Goal: Task Accomplishment & Management: Complete application form

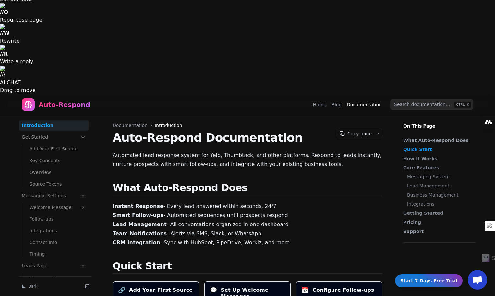
scroll to position [162, 0]
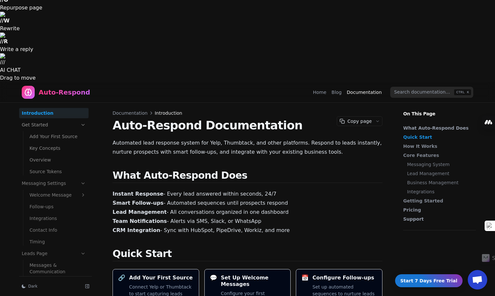
click at [47, 131] on link "Add Your First Source" at bounding box center [58, 136] width 62 height 10
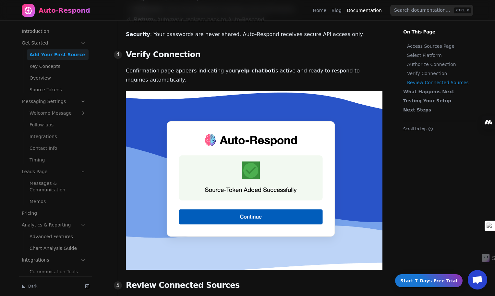
click at [50, 67] on link "Key Concepts" at bounding box center [58, 66] width 62 height 10
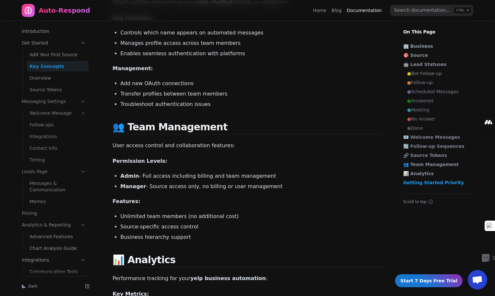
scroll to position [1267, 0]
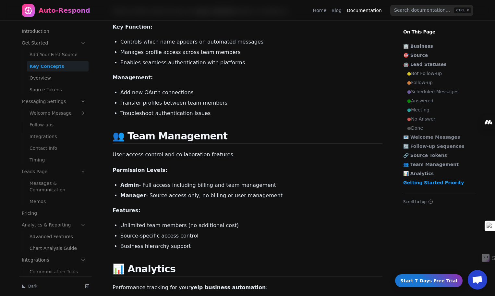
click at [44, 76] on link "Overview" at bounding box center [58, 78] width 62 height 10
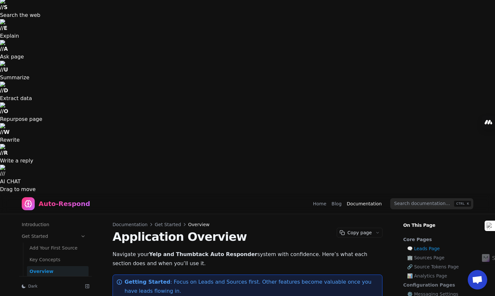
scroll to position [97, 0]
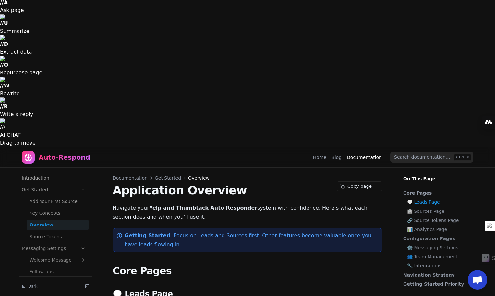
click at [50, 231] on link "Source Tokens" at bounding box center [58, 236] width 62 height 10
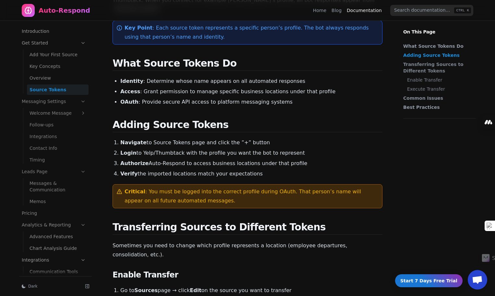
scroll to position [563, 0]
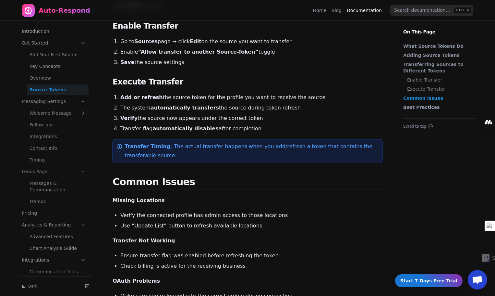
click at [75, 96] on link "Messaging Settings" at bounding box center [53, 101] width 69 height 10
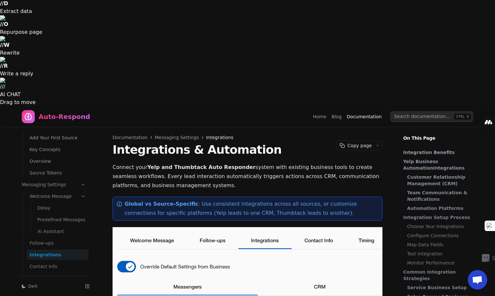
scroll to position [195, 0]
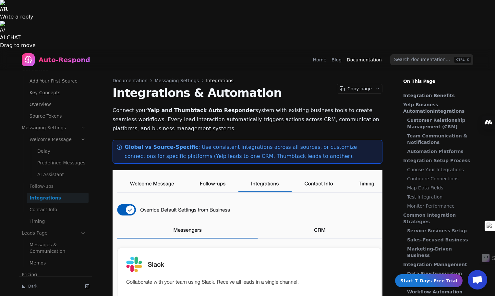
click at [58, 204] on link "Contact Info" at bounding box center [58, 209] width 62 height 10
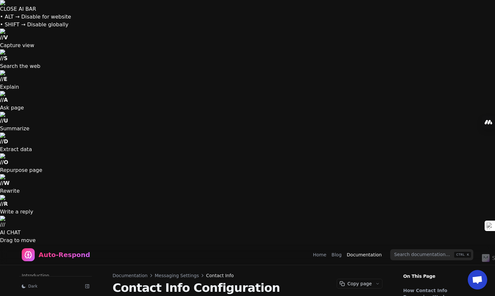
scroll to position [23, 0]
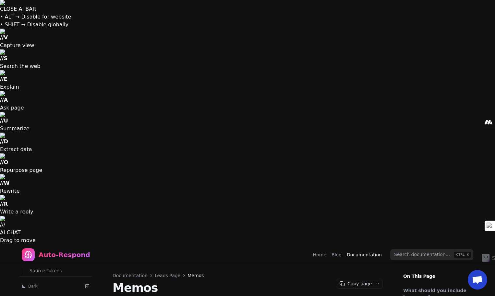
scroll to position [64, 0]
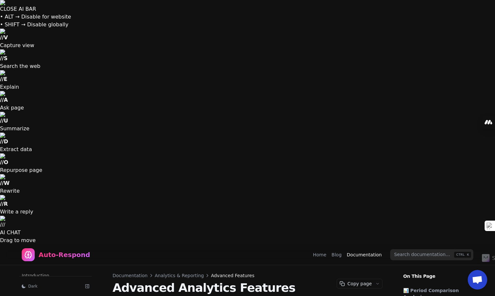
scroll to position [64, 0]
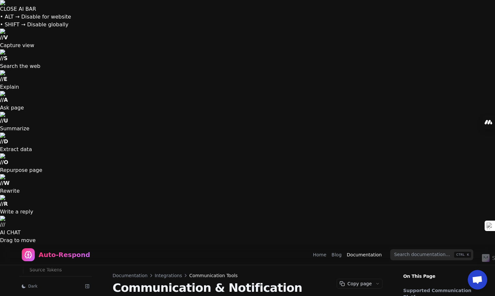
click at [56, 248] on div "Auto-Respond" at bounding box center [56, 254] width 69 height 13
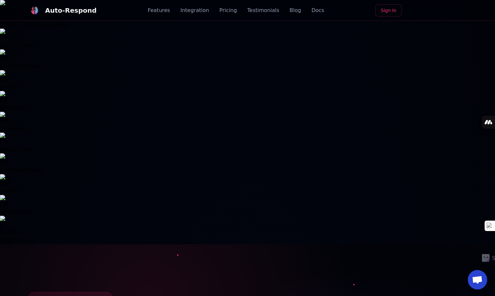
click at [395, 13] on link "Sign In" at bounding box center [389, 10] width 27 height 12
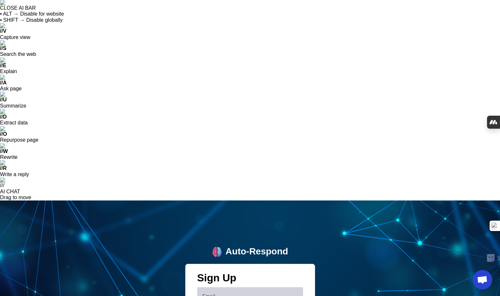
click at [248, 287] on div "Email" at bounding box center [250, 296] width 95 height 18
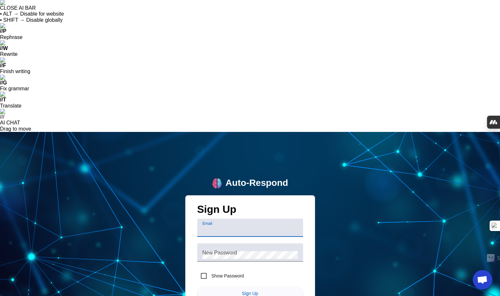
click at [247, 226] on input "Email" at bounding box center [250, 230] width 95 height 8
type input "admin@numust.com"
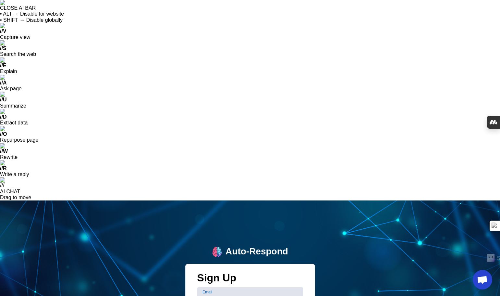
checkbox input "false"
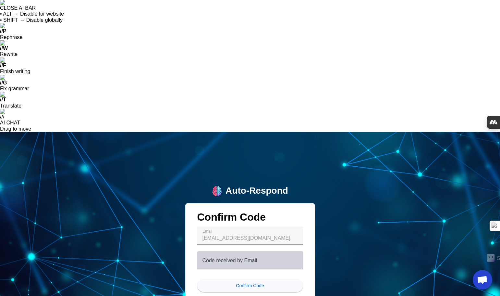
click at [224, 257] on mat-label "Code received by Email" at bounding box center [230, 260] width 55 height 6
click at [224, 259] on input "Code received by Email" at bounding box center [250, 263] width 95 height 8
paste input "839953"
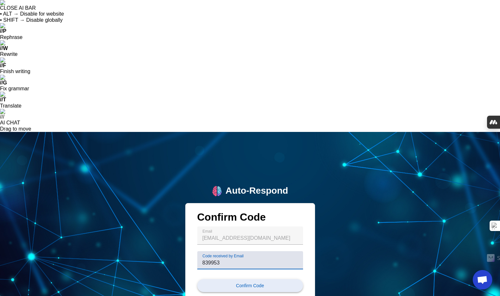
type input "839953"
click at [224, 278] on span "submit" at bounding box center [250, 286] width 106 height 16
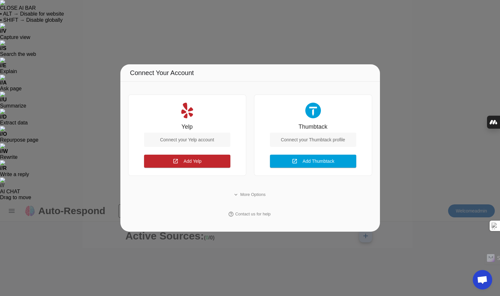
click at [197, 136] on div "Connect your Yelp account" at bounding box center [187, 139] width 86 height 14
click at [271, 195] on div "expand_more More Options help_outline Contact us for help" at bounding box center [250, 204] width 244 height 42
click at [261, 195] on span "More Options" at bounding box center [252, 194] width 25 height 6
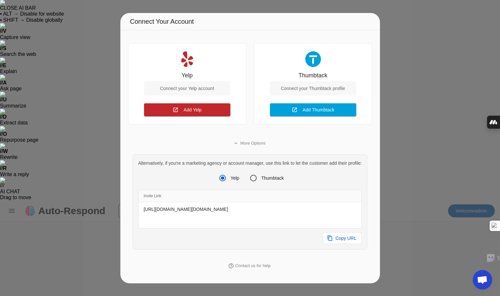
click at [238, 214] on div "https://biz.yelp.com/oauth2/authorize?client_id=4dRZWw9Gn4f-fO6v8ZIVLg&redirect…" at bounding box center [250, 215] width 223 height 26
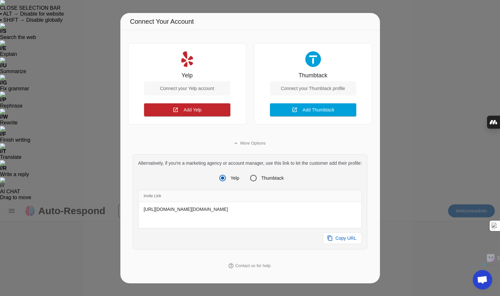
click at [238, 214] on div "https://biz.yelp.com/oauth2/authorize?client_id=4dRZWw9Gn4f-fO6v8ZIVLg&redirect…" at bounding box center [250, 215] width 223 height 26
click at [333, 241] on mat-icon "content_copy" at bounding box center [330, 238] width 6 height 6
copy div "https://biz.yelp.com/oauth2/authorize?client_id=4dRZWw9Gn4f-fO6v8ZIVLg&redirect…"
drag, startPoint x: 500, startPoint y: 81, endPoint x: 276, endPoint y: 213, distance: 260.4
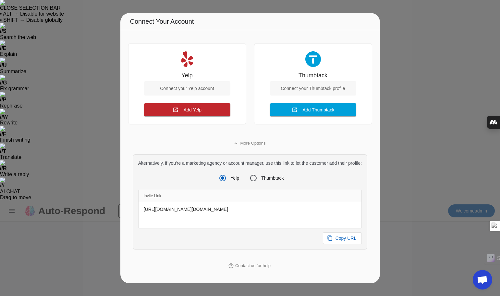
click at [276, 213] on div "https://biz.yelp.com/oauth2/authorize?client_id=4dRZWw9Gn4f-fO6v8ZIVLg&redirect…" at bounding box center [250, 215] width 223 height 26
click at [339, 243] on span at bounding box center [342, 237] width 39 height 11
copy div "https://biz.yelp.com/oauth2/authorize?client_id=4dRZWw9Gn4f-fO6v8ZIVLg&redirect…"
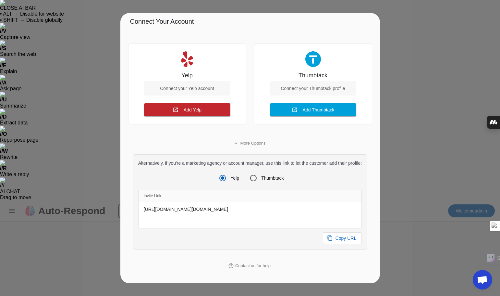
click at [429, 81] on div at bounding box center [250, 148] width 500 height 296
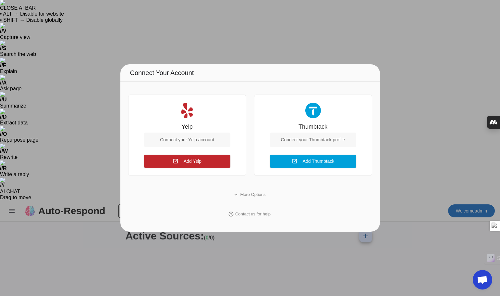
click at [438, 56] on div at bounding box center [250, 148] width 500 height 296
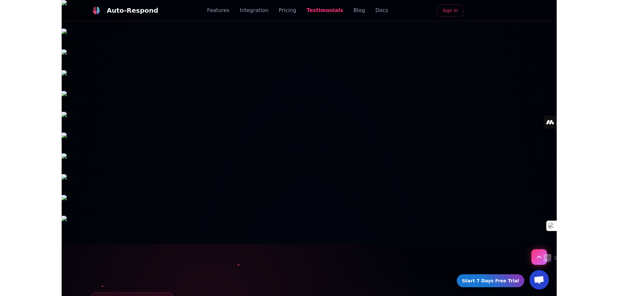
scroll to position [1828, 0]
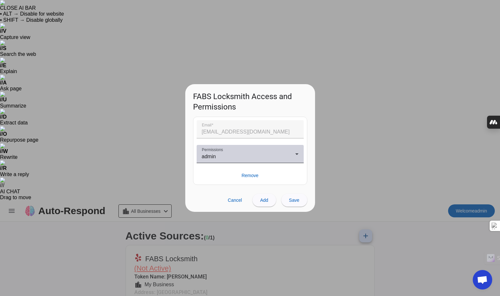
click at [240, 157] on div "admin" at bounding box center [248, 157] width 93 height 8
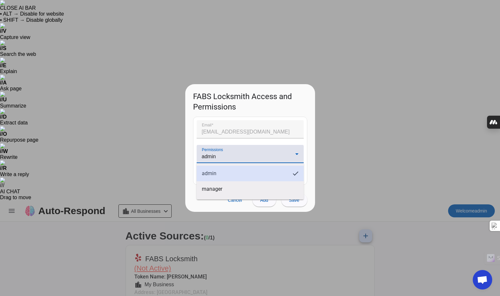
click at [240, 174] on mat-option "admin" at bounding box center [250, 174] width 107 height 16
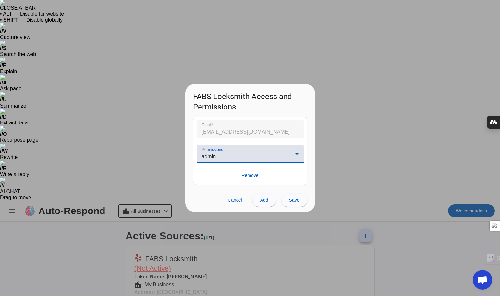
click at [238, 155] on div "admin" at bounding box center [248, 157] width 93 height 8
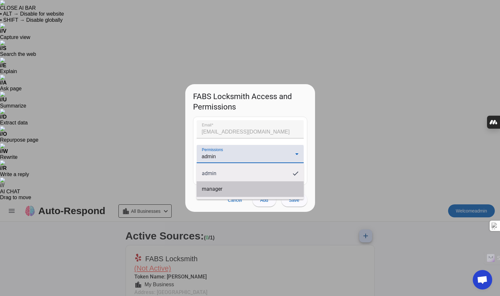
click at [236, 187] on mat-option "manager" at bounding box center [250, 189] width 107 height 16
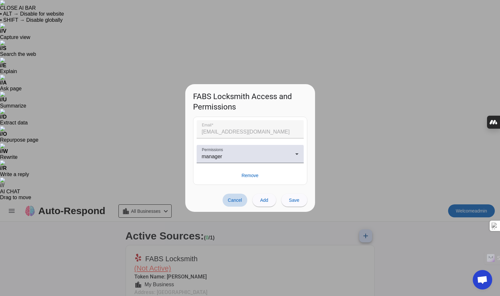
click at [226, 202] on span at bounding box center [235, 199] width 25 height 13
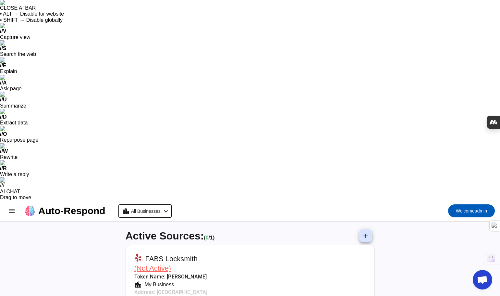
click at [176, 254] on span "FABS Locksmith" at bounding box center [171, 258] width 52 height 9
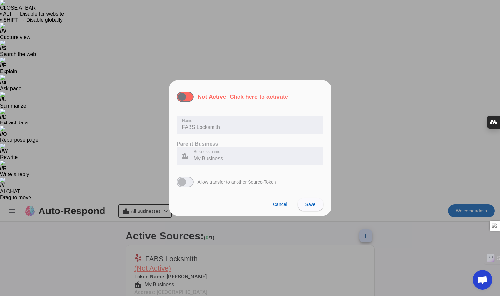
click at [372, 156] on div at bounding box center [250, 148] width 500 height 296
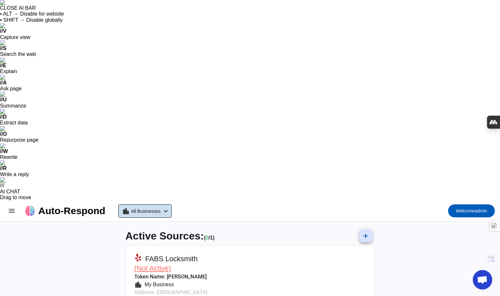
click at [164, 205] on span at bounding box center [145, 211] width 53 height 13
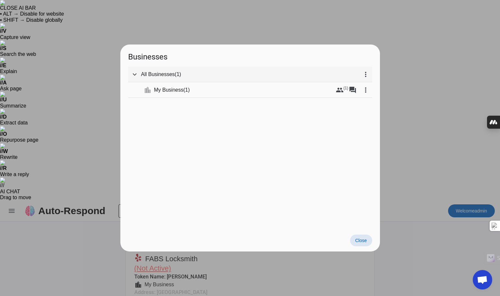
click at [197, 76] on div "All Businesses ( 1 )" at bounding box center [250, 74] width 218 height 6
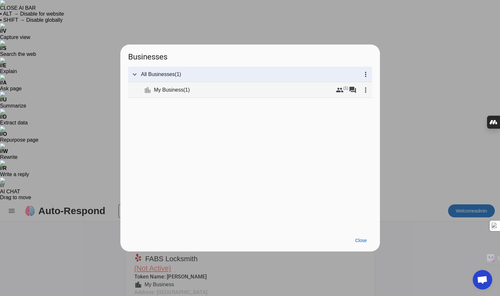
click at [192, 87] on div "My Business ( 1 )" at bounding box center [243, 90] width 179 height 6
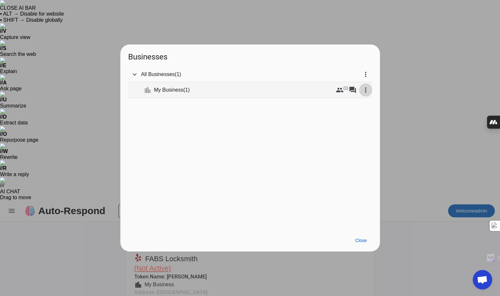
click at [363, 90] on mat-icon "more_vert" at bounding box center [366, 90] width 8 height 8
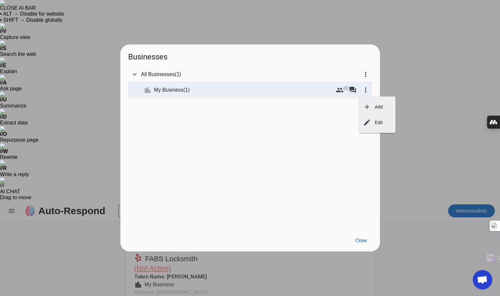
click at [409, 35] on div at bounding box center [250, 148] width 500 height 296
click at [364, 238] on span "Close" at bounding box center [361, 240] width 12 height 5
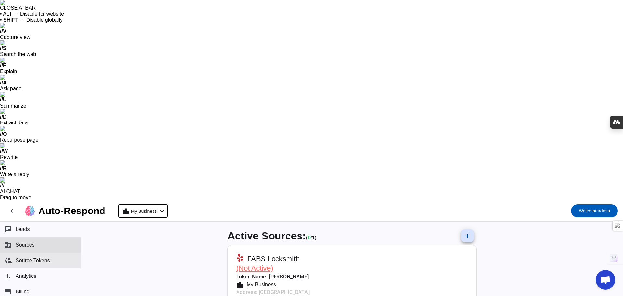
click at [21, 257] on span "Source Tokens" at bounding box center [33, 260] width 34 height 6
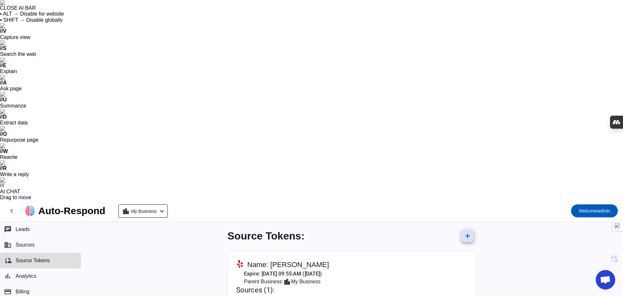
click at [331, 295] on div "My Business" at bounding box center [343, 301] width 24 height 4
click at [25, 273] on span "Analytics" at bounding box center [26, 276] width 21 height 6
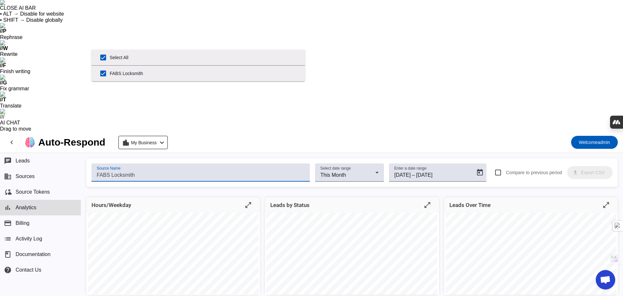
click at [151, 171] on input "Source Name" at bounding box center [201, 175] width 208 height 8
click at [25, 220] on span "Billing" at bounding box center [23, 223] width 14 height 6
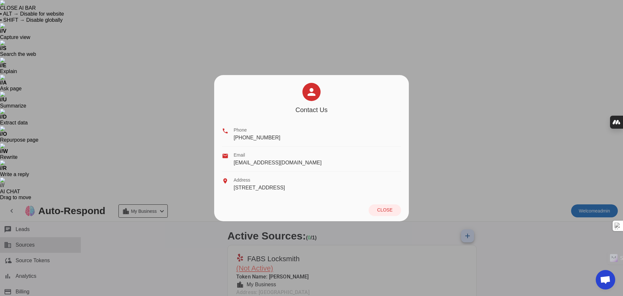
click at [177, 150] on div at bounding box center [311, 148] width 623 height 296
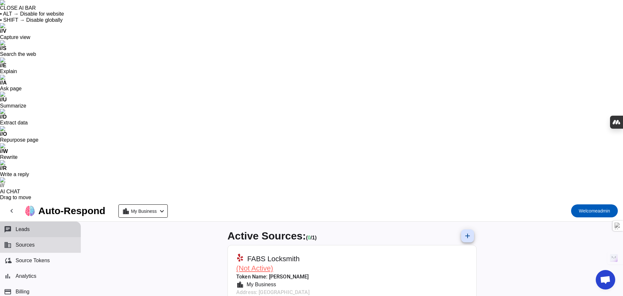
click at [17, 226] on span "Leads" at bounding box center [23, 229] width 14 height 6
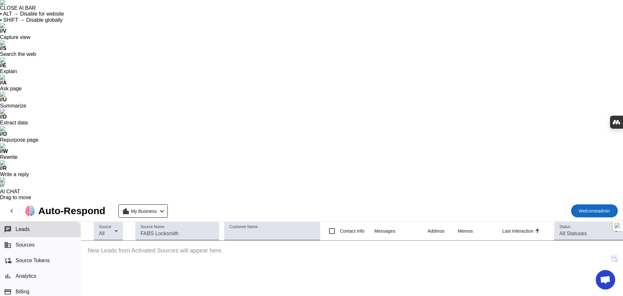
click at [579, 208] on span "Welcome" at bounding box center [588, 210] width 19 height 5
click at [485, 110] on div at bounding box center [311, 148] width 623 height 296
